Goal: Transaction & Acquisition: Register for event/course

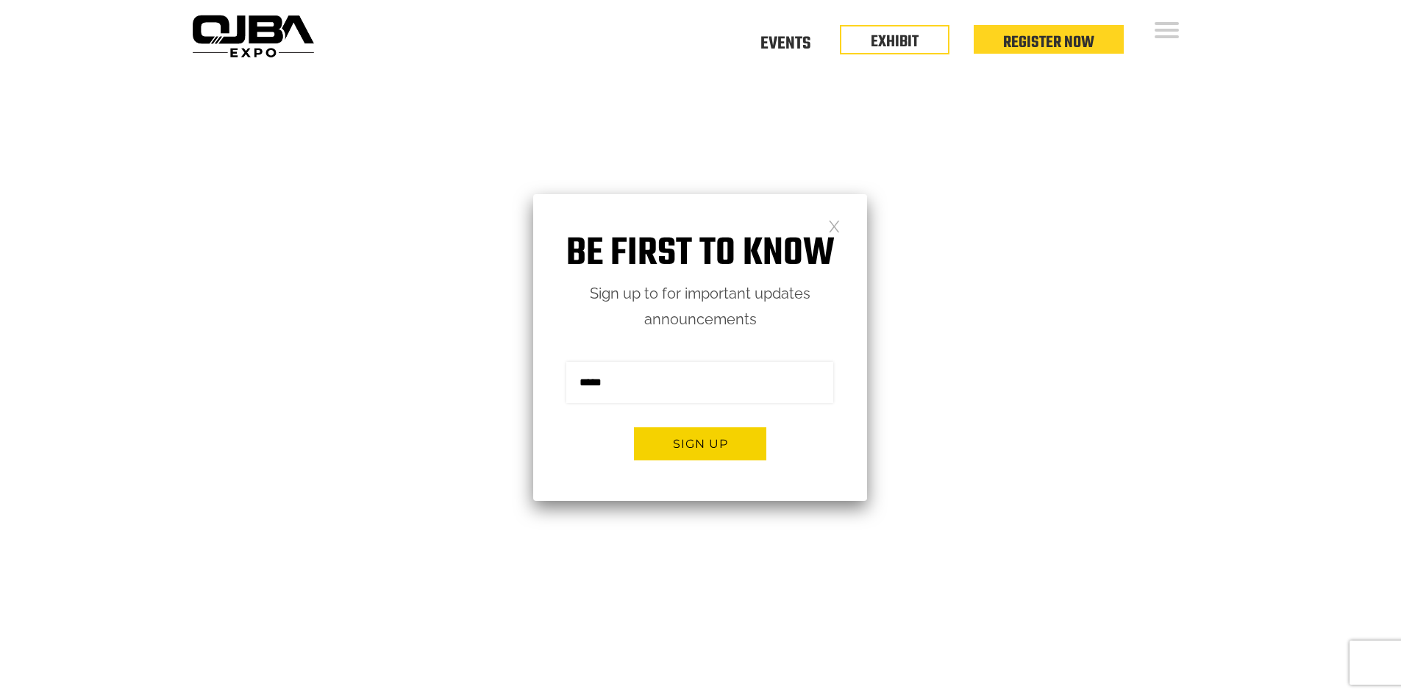
click at [832, 228] on link at bounding box center [834, 225] width 13 height 13
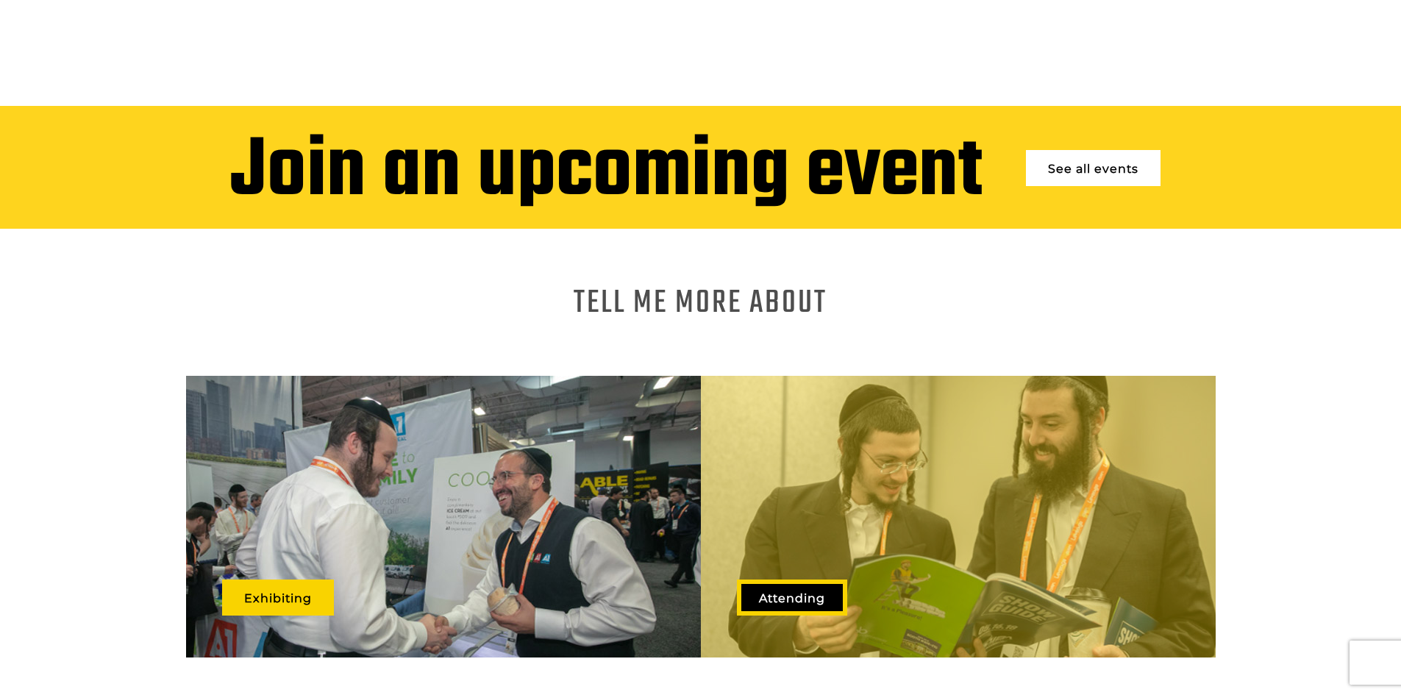
scroll to position [735, 0]
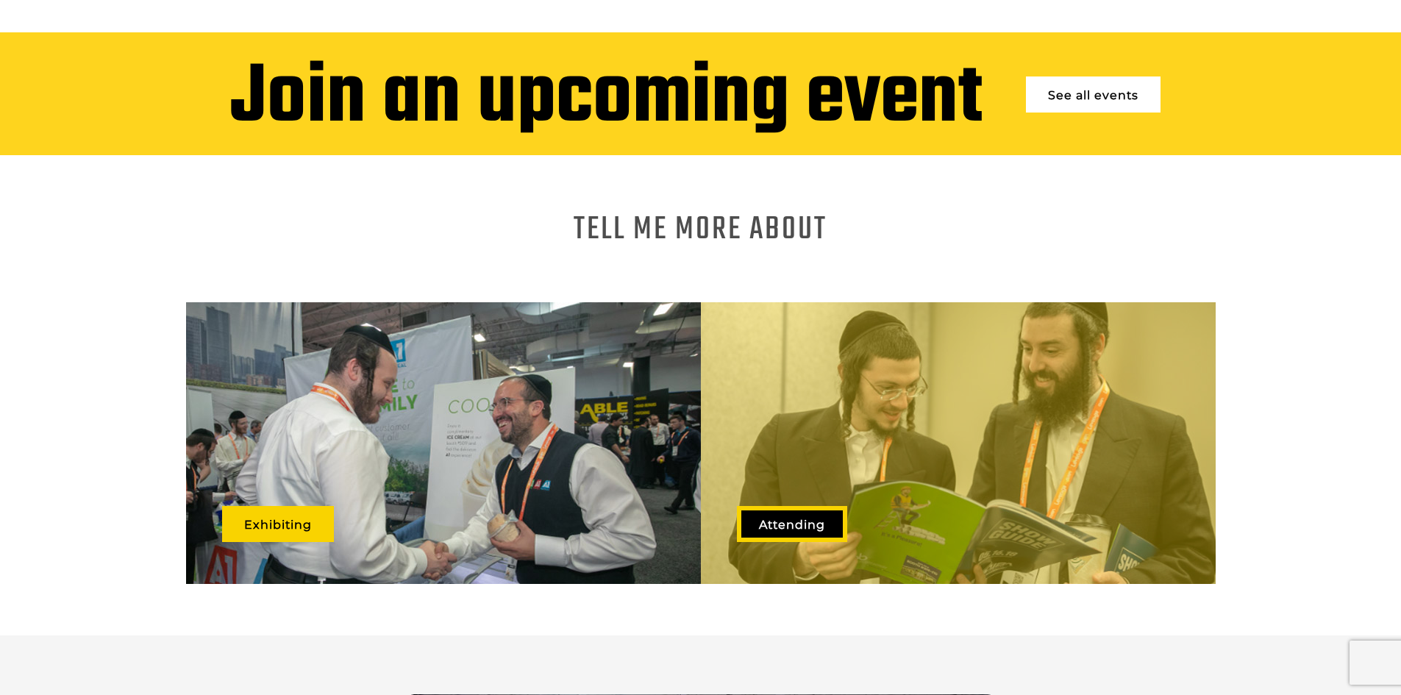
click at [1105, 79] on link "See all events" at bounding box center [1093, 94] width 135 height 36
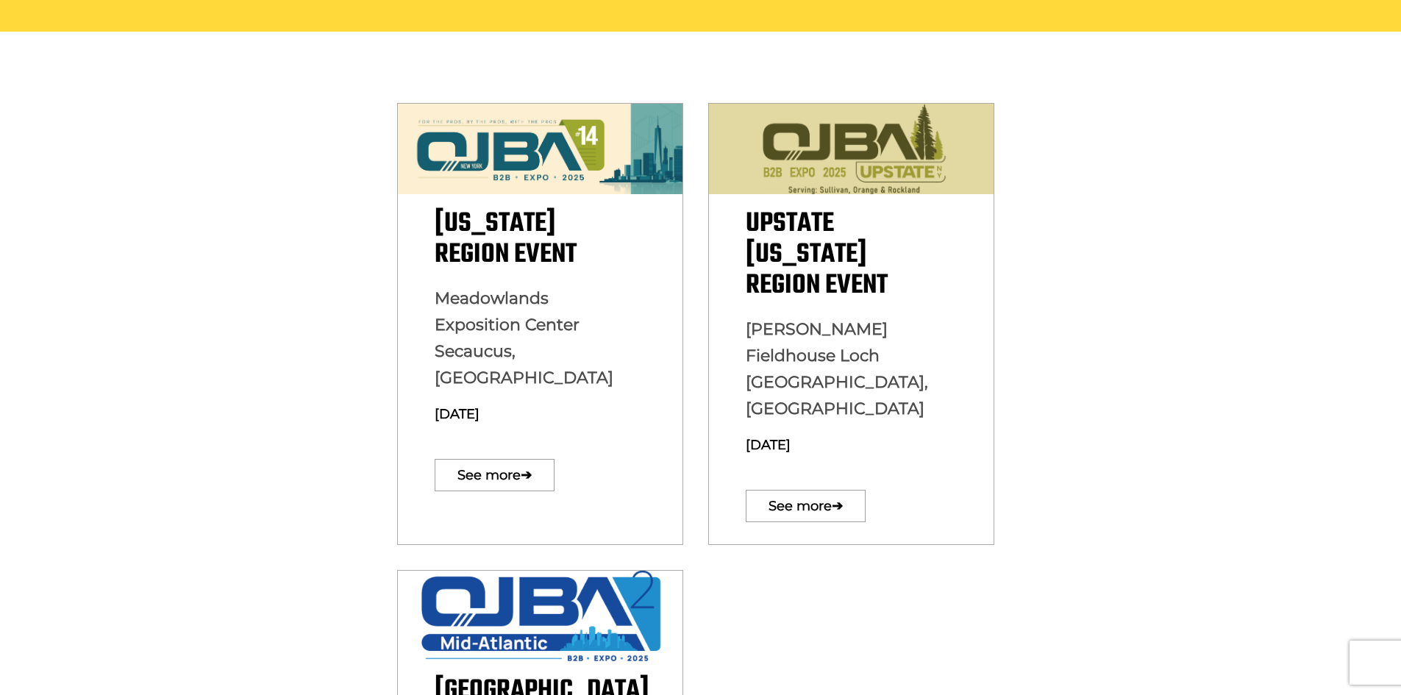
scroll to position [368, 0]
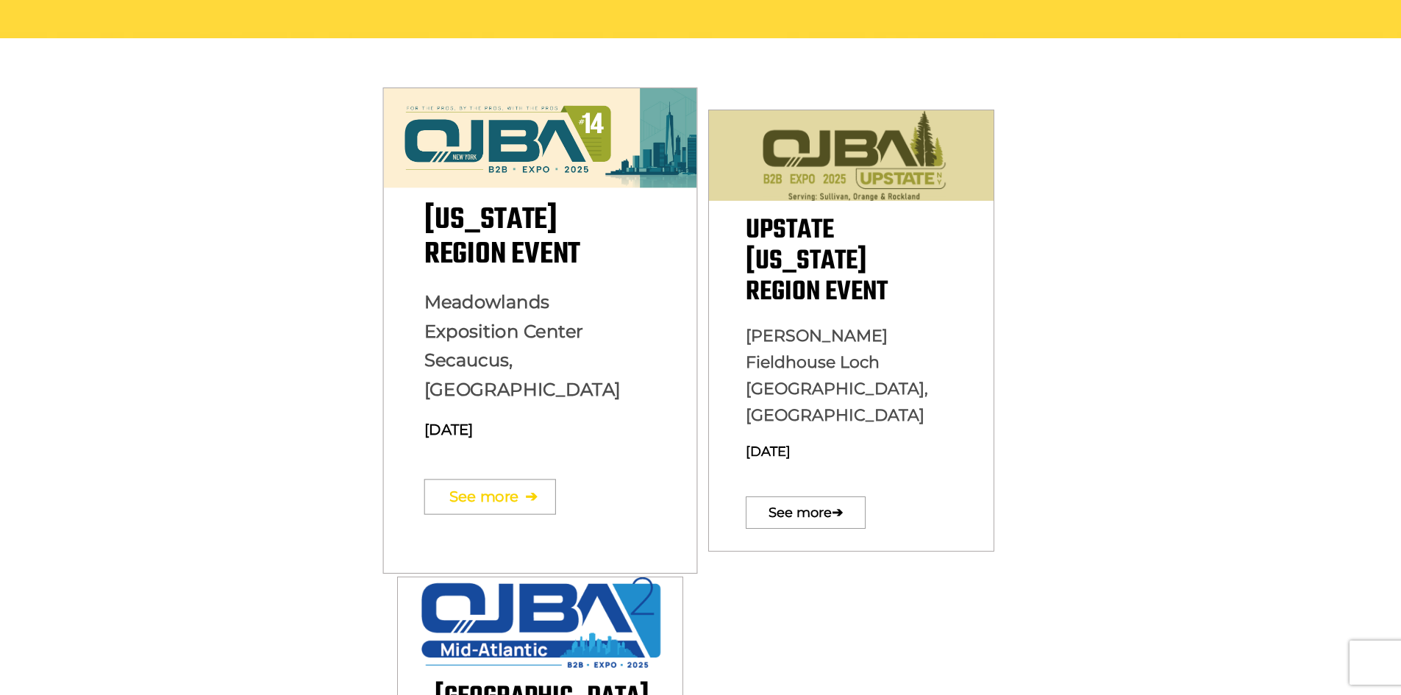
click at [516, 479] on link "See more ➔" at bounding box center [490, 496] width 132 height 35
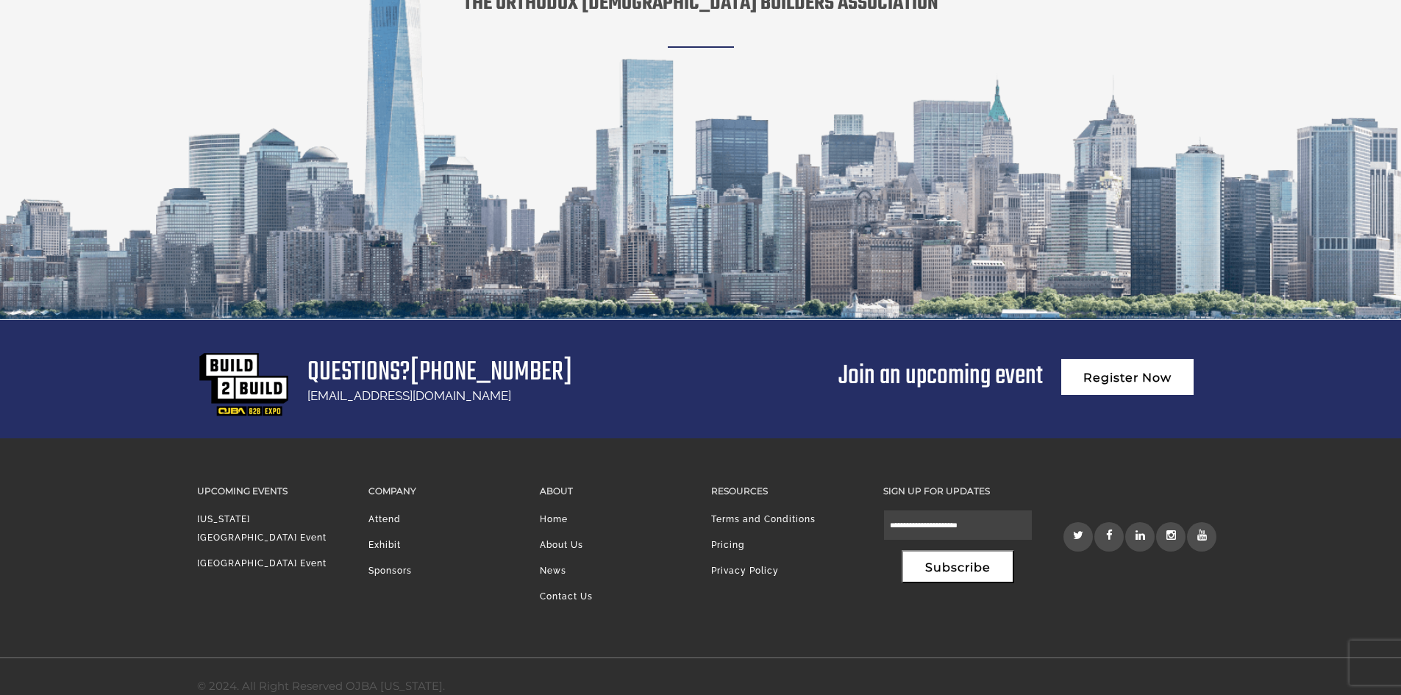
scroll to position [2803, 0]
